Goal: Complete application form

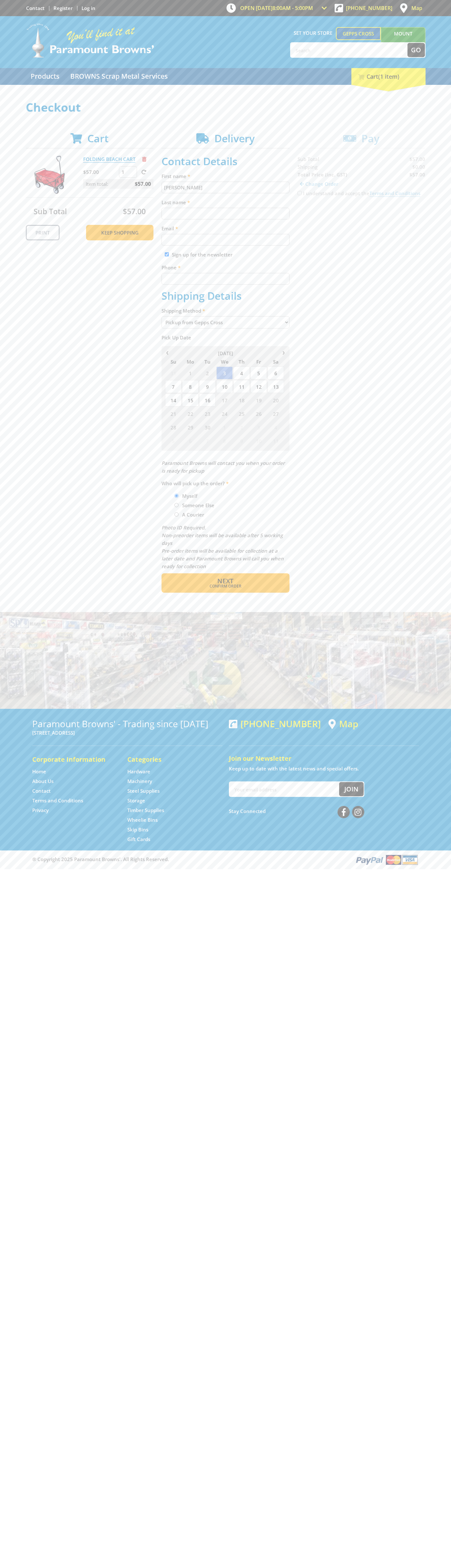
type input "[PERSON_NAME]"
type input "[EMAIL_ADDRESS][DOMAIN_NAME]"
type input "0293744000"
click at [226, 581] on span "Next" at bounding box center [225, 581] width 16 height 8
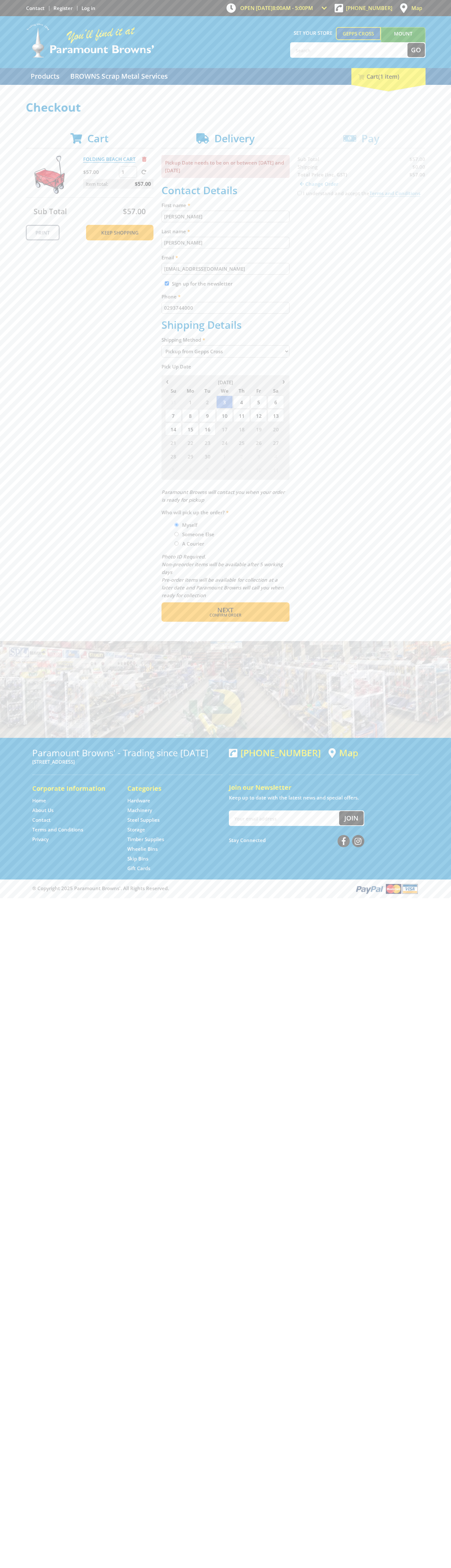
type input "[PERSON_NAME]"
click at [226, 615] on span "Confirm order" at bounding box center [226, 616] width 100 height 4
click at [226, 610] on span "Next" at bounding box center [225, 610] width 16 height 8
